Goal: Task Accomplishment & Management: Use online tool/utility

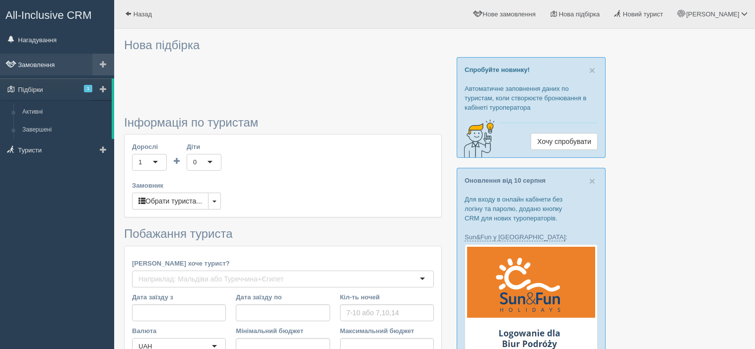
type input "10"
type input "616000"
type input "616100"
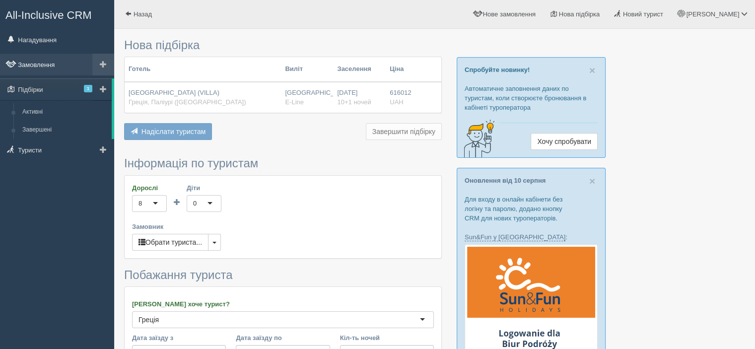
click at [40, 67] on link "Замовлення" at bounding box center [57, 65] width 114 height 22
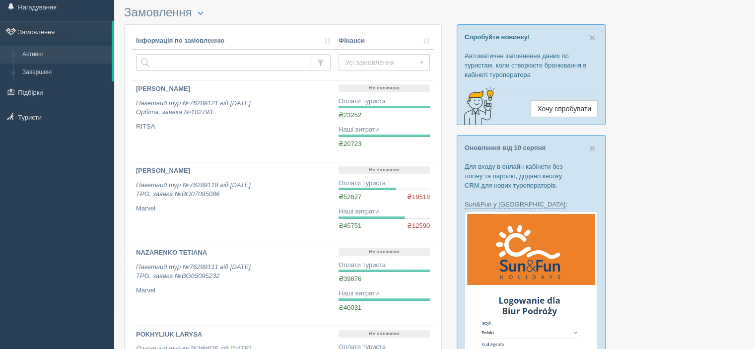
scroll to position [50, 0]
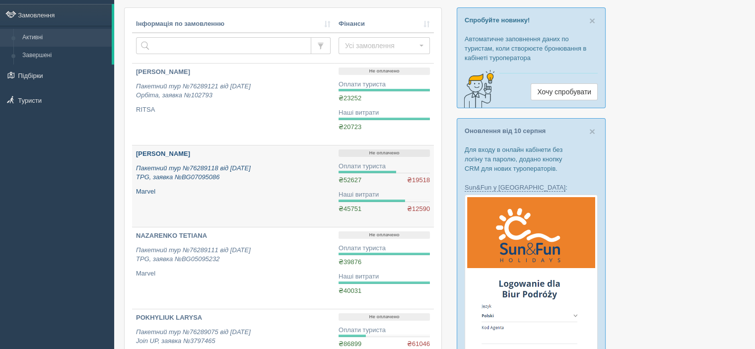
click at [202, 157] on p "[PERSON_NAME]" at bounding box center [233, 153] width 195 height 9
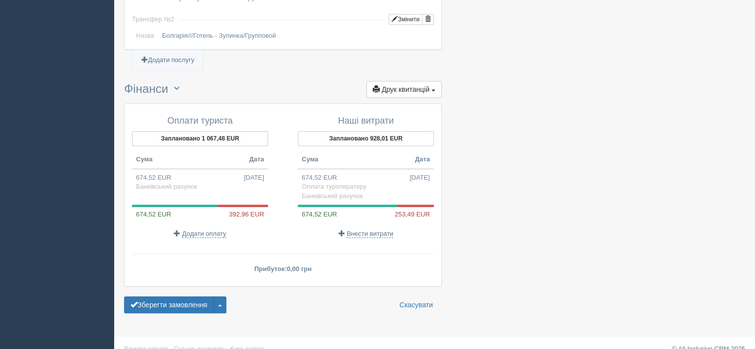
scroll to position [1052, 0]
click at [407, 85] on span "Друк квитанцій" at bounding box center [406, 89] width 48 height 8
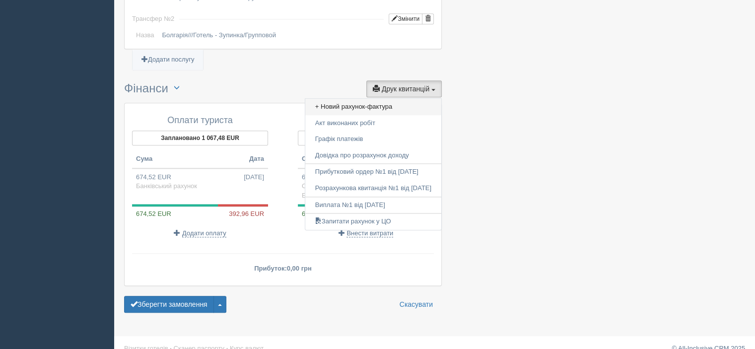
click at [396, 99] on link "+ Новий рахунок-фактура" at bounding box center [373, 107] width 136 height 16
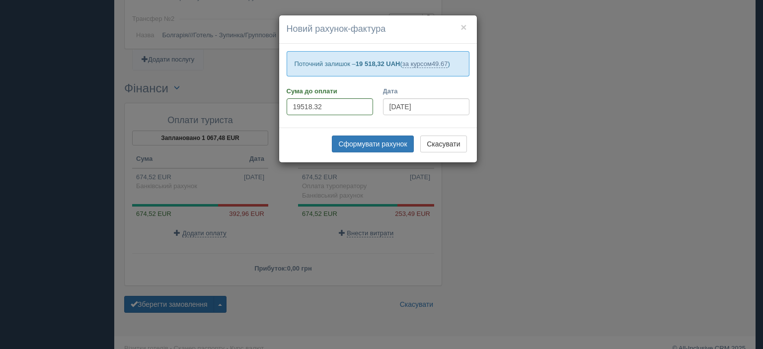
drag, startPoint x: 292, startPoint y: 61, endPoint x: 468, endPoint y: 60, distance: 175.8
click at [468, 60] on p "Поточний залишок – 19 518,32 UAH ( за курсом 49.67 )" at bounding box center [377, 63] width 183 height 25
copy p "Поточний залишок – 19 518,32 UAH ( за курсом 49.67 )"
click at [465, 25] on button "×" at bounding box center [463, 27] width 6 height 10
